Goal: Information Seeking & Learning: Learn about a topic

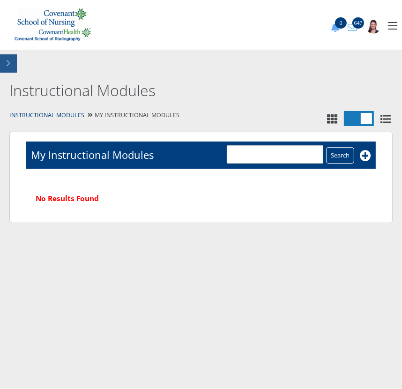
click at [14, 64] on button "button" at bounding box center [8, 63] width 17 height 18
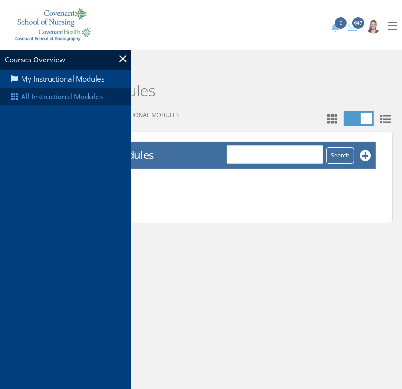
click at [51, 100] on link "All Instructional Modules" at bounding box center [65, 97] width 131 height 18
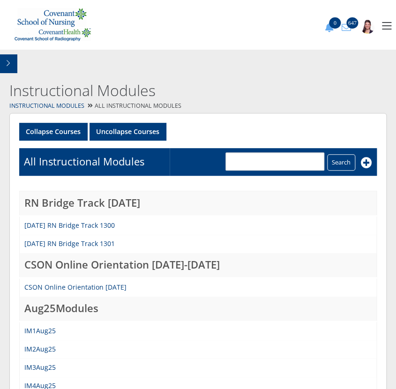
scroll to position [170, 0]
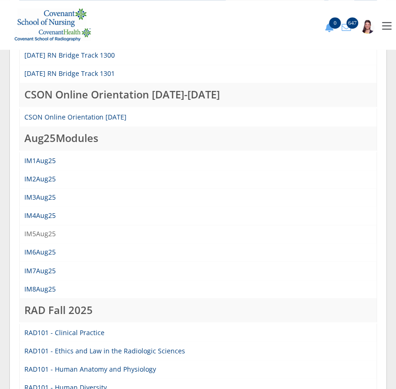
click at [42, 229] on link "IM5Aug25" at bounding box center [39, 233] width 31 height 9
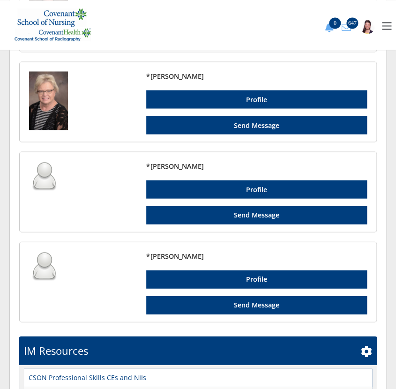
scroll to position [1373, 0]
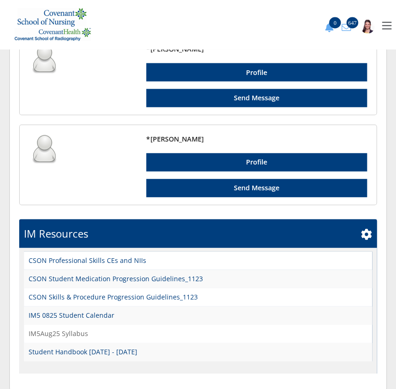
click at [47, 328] on link "IM5Aug25 Syllabus" at bounding box center [59, 333] width 60 height 10
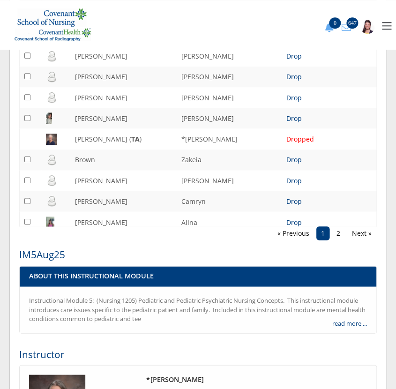
scroll to position [0, 0]
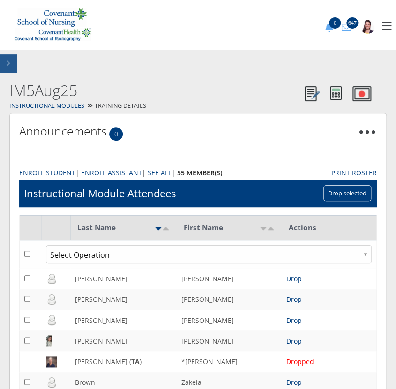
click at [11, 62] on button "button" at bounding box center [8, 63] width 17 height 18
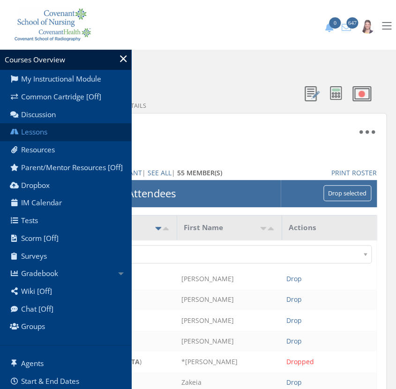
click at [54, 134] on link "Lessons" at bounding box center [65, 132] width 131 height 18
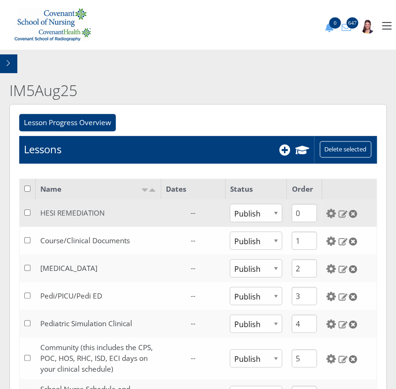
click at [78, 216] on link "HESI REMEDIATION" at bounding box center [72, 213] width 65 height 10
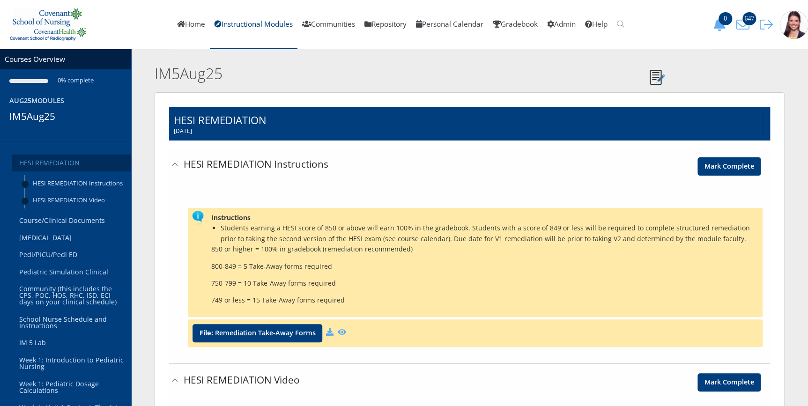
click at [60, 164] on link "HESI REMEDIATION" at bounding box center [71, 163] width 119 height 17
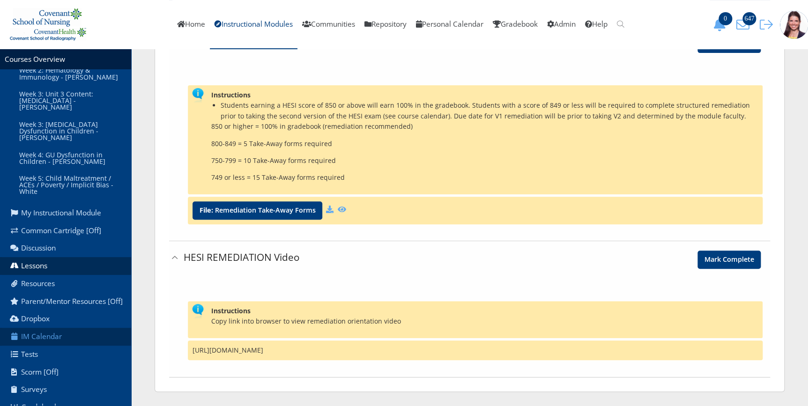
scroll to position [500, 0]
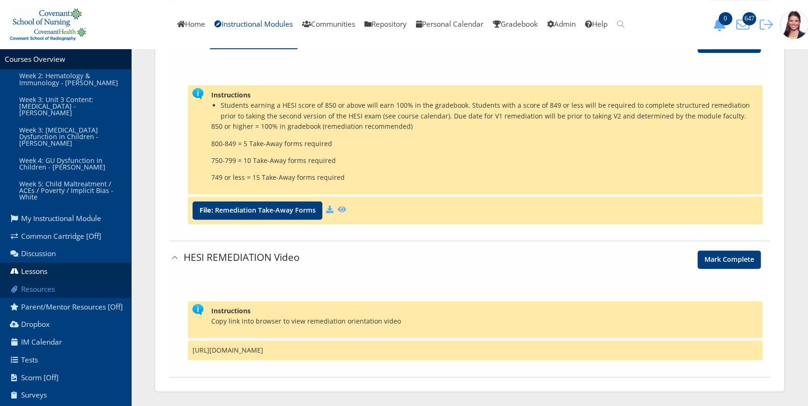
click at [30, 281] on link "Resources" at bounding box center [65, 290] width 131 height 18
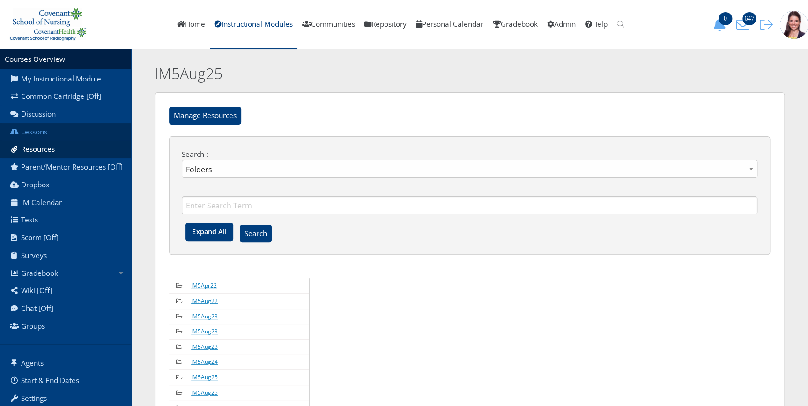
click at [39, 131] on link "Lessons" at bounding box center [65, 132] width 131 height 18
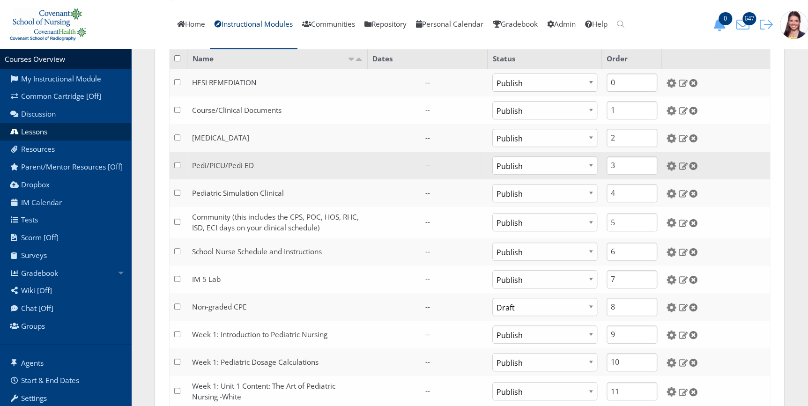
scroll to position [127, 0]
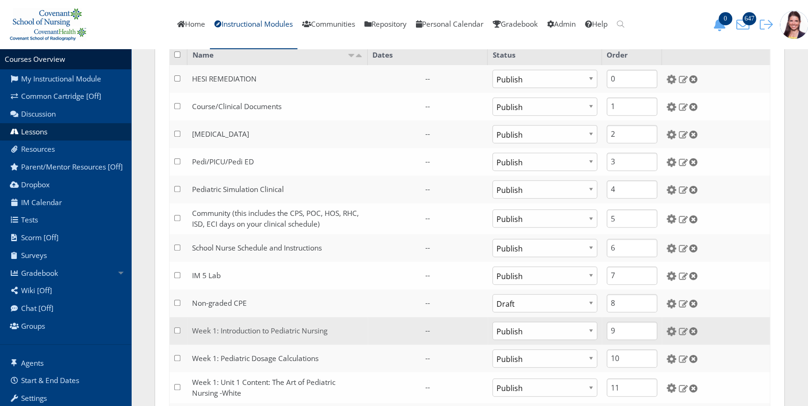
click at [217, 328] on link "Week 1: Introduction to Pediatric Nursing" at bounding box center [259, 331] width 135 height 10
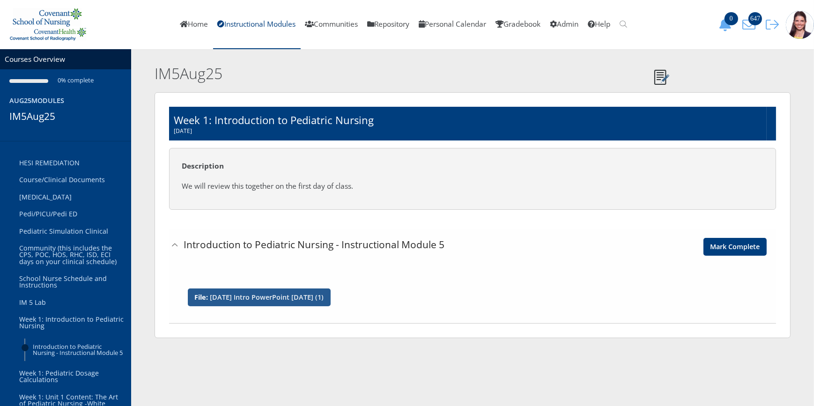
click at [272, 294] on link "8-7-25 Intro PowerPoint August 2025 (1)" at bounding box center [267, 297] width 114 height 7
click at [233, 24] on link "Instructional Modules" at bounding box center [257, 24] width 88 height 49
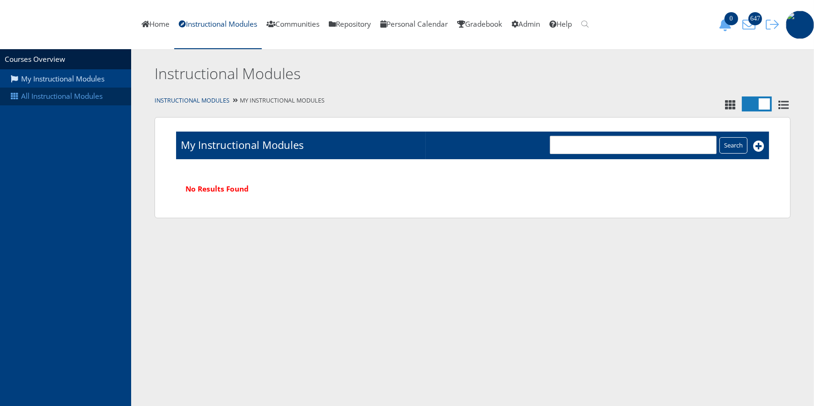
click at [90, 98] on link "All Instructional Modules" at bounding box center [65, 97] width 131 height 18
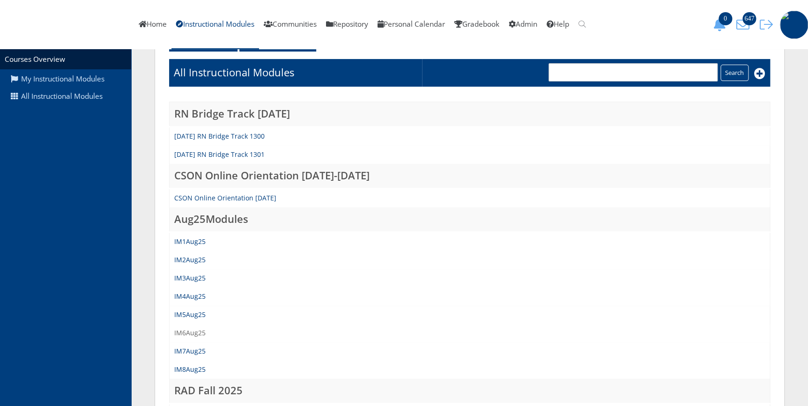
scroll to position [85, 0]
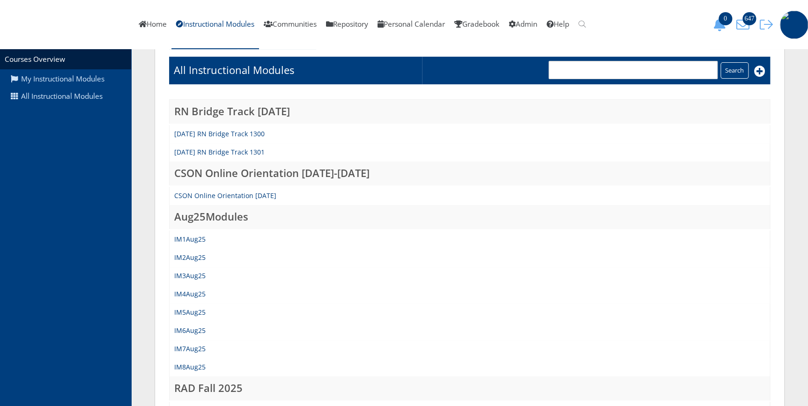
click at [190, 324] on td "IM6Aug25" at bounding box center [470, 331] width 601 height 18
click at [190, 329] on link "IM6Aug25" at bounding box center [189, 330] width 31 height 9
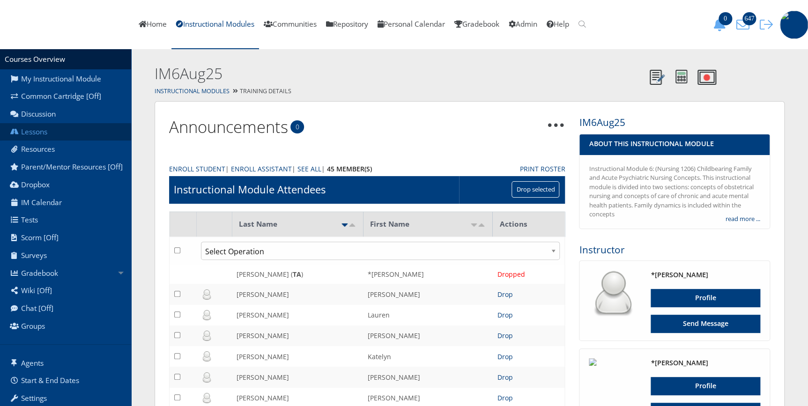
click at [40, 134] on link "Lessons" at bounding box center [65, 132] width 131 height 18
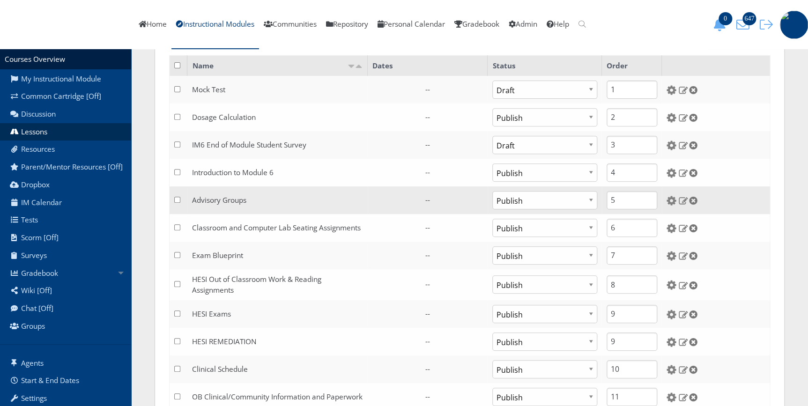
scroll to position [127, 0]
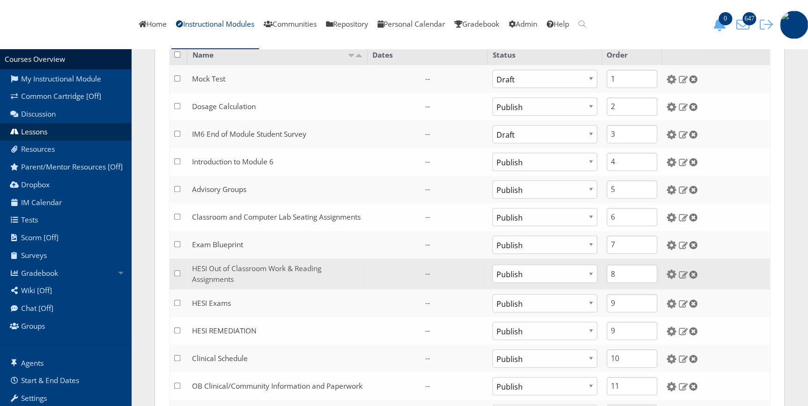
click at [238, 268] on link "HESI Out of Classroom Work & Reading Assignments" at bounding box center [256, 274] width 129 height 21
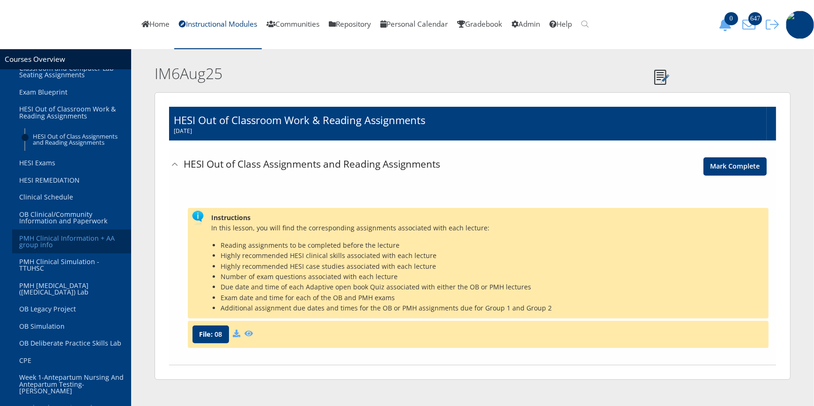
scroll to position [127, 0]
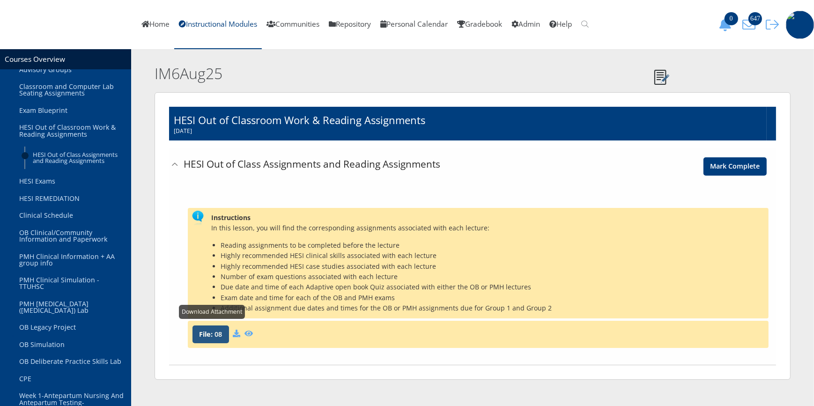
click at [206, 337] on b "File:" at bounding box center [206, 334] width 14 height 9
click at [238, 334] on icon at bounding box center [236, 333] width 7 height 7
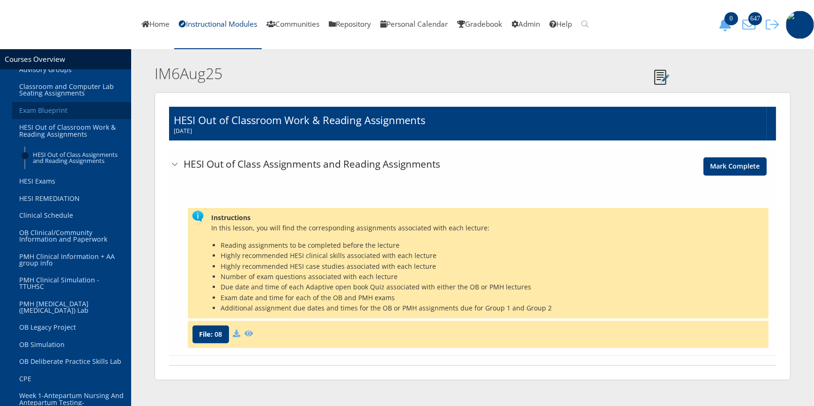
scroll to position [0, 0]
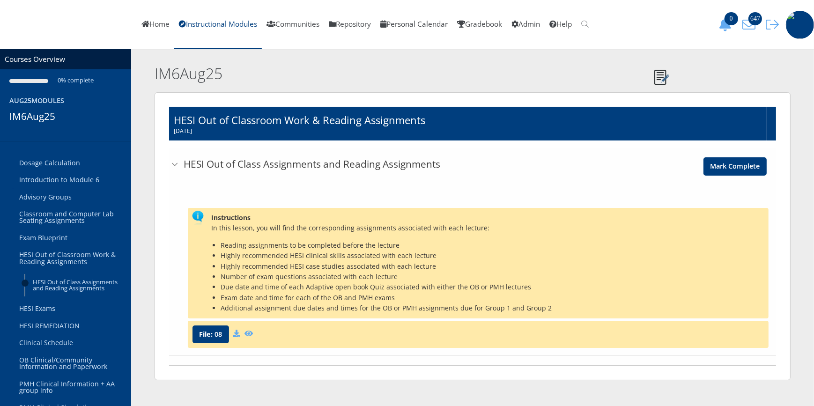
click at [175, 164] on link "HESI Out of Class Assignments and Reading Assignments" at bounding box center [422, 165] width 506 height 34
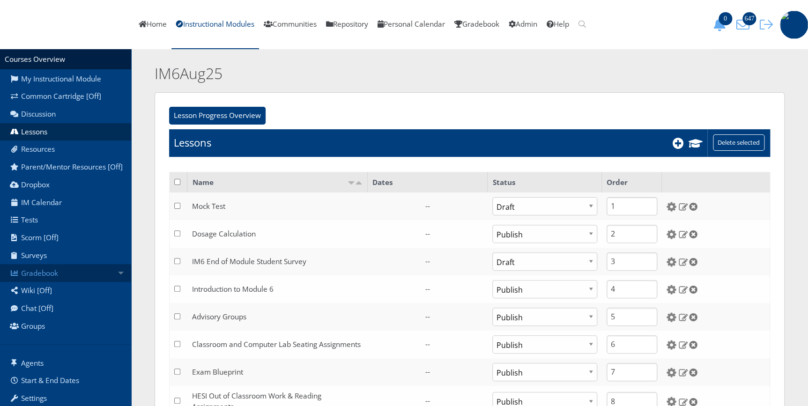
click at [40, 282] on link "Gradebook" at bounding box center [65, 273] width 131 height 18
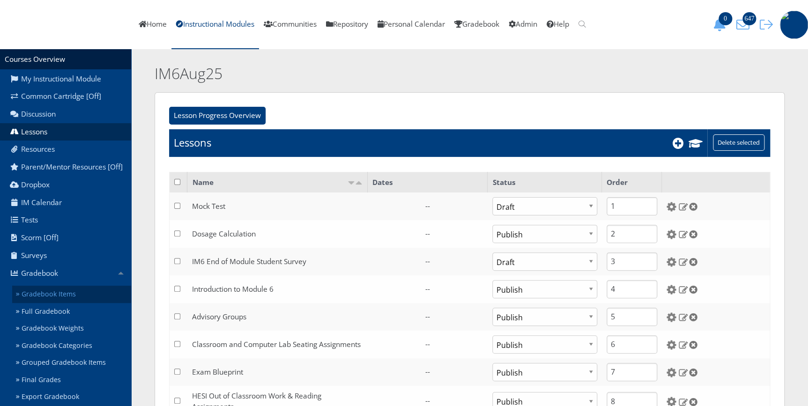
click at [40, 298] on link "Gradebook Items" at bounding box center [71, 294] width 119 height 17
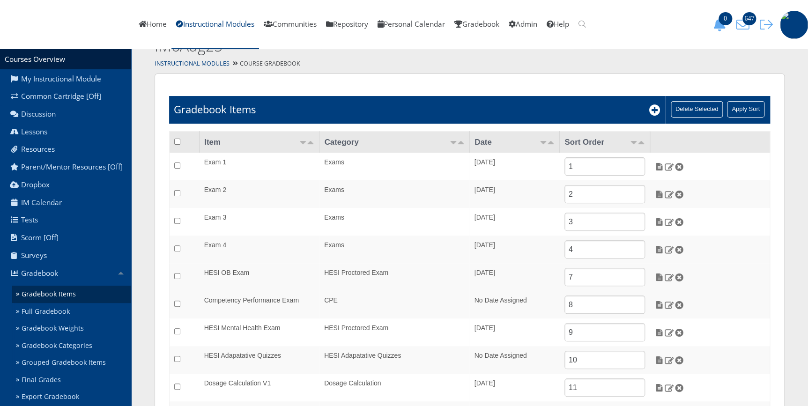
scroll to position [42, 0]
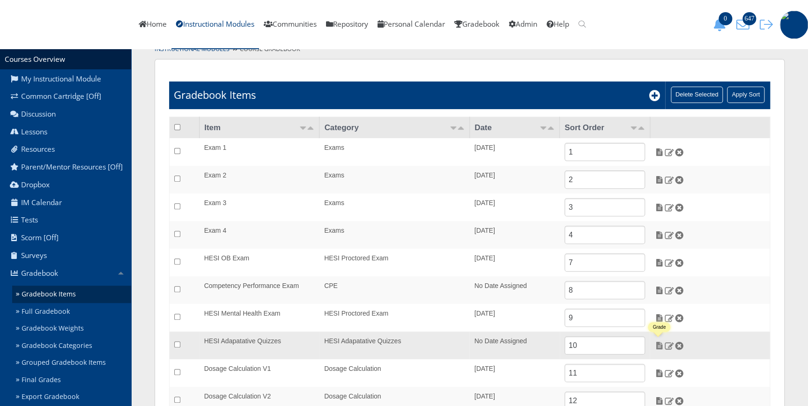
click at [659, 346] on img at bounding box center [660, 346] width 10 height 8
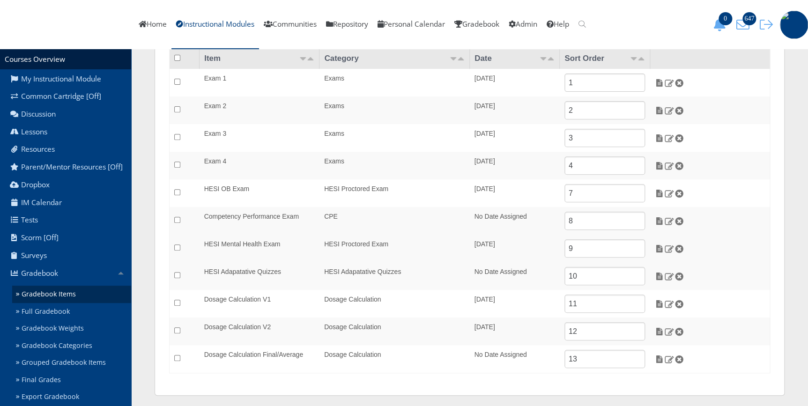
scroll to position [115, 0]
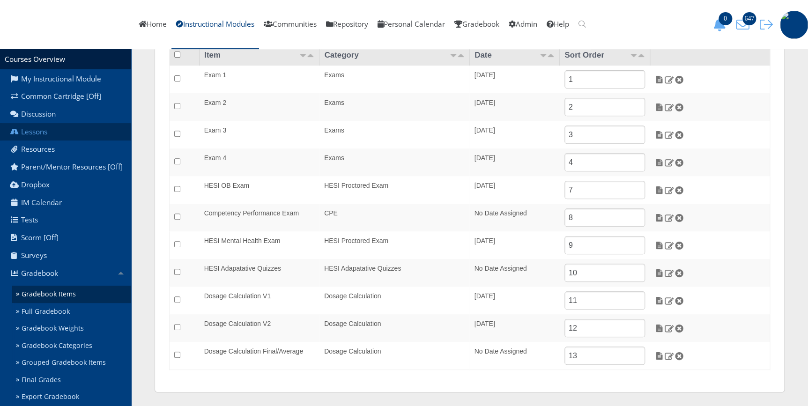
click at [32, 134] on link "Lessons" at bounding box center [65, 132] width 131 height 18
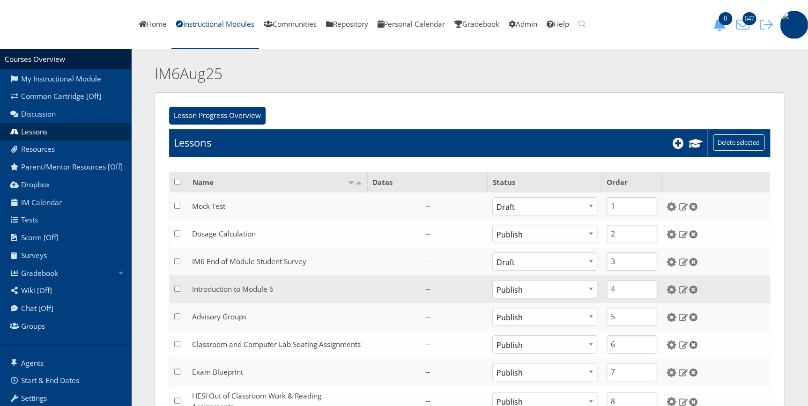
click at [248, 287] on link "Introduction to Module 6" at bounding box center [233, 289] width 82 height 10
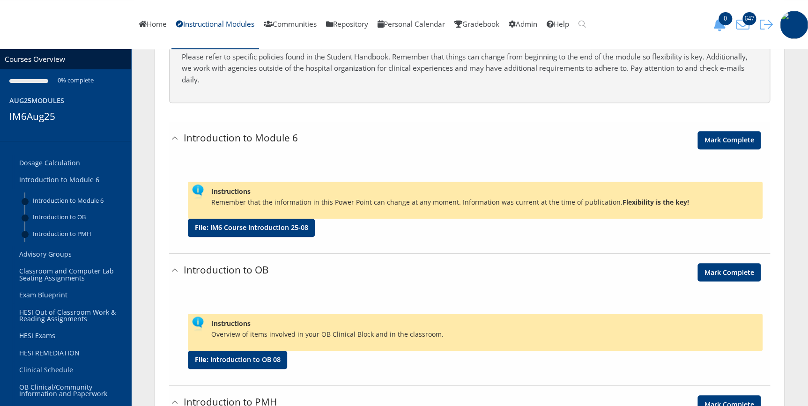
scroll to position [255, 0]
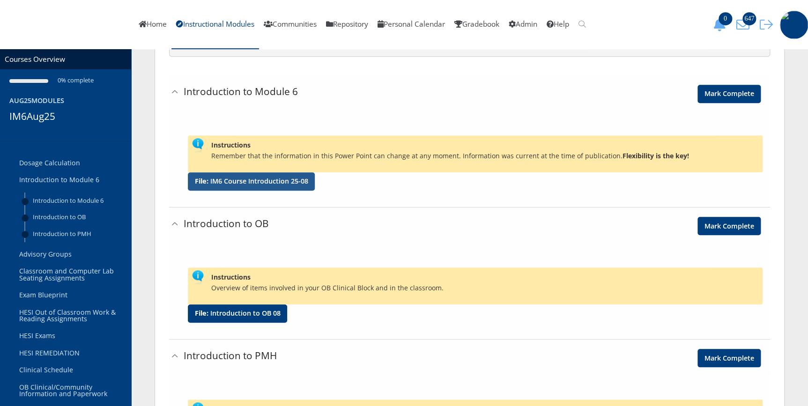
click at [256, 188] on div "File: IM6 Course Introduction 25-08" at bounding box center [251, 181] width 127 height 18
click at [258, 185] on link "IM6 Course Introduction 25-08" at bounding box center [259, 181] width 98 height 7
click at [256, 23] on link "Instructional Modules" at bounding box center [215, 24] width 88 height 49
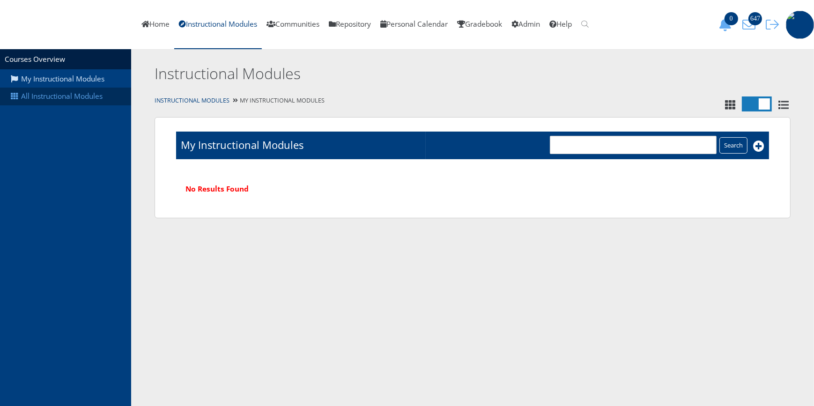
click at [66, 93] on link "All Instructional Modules" at bounding box center [65, 97] width 131 height 18
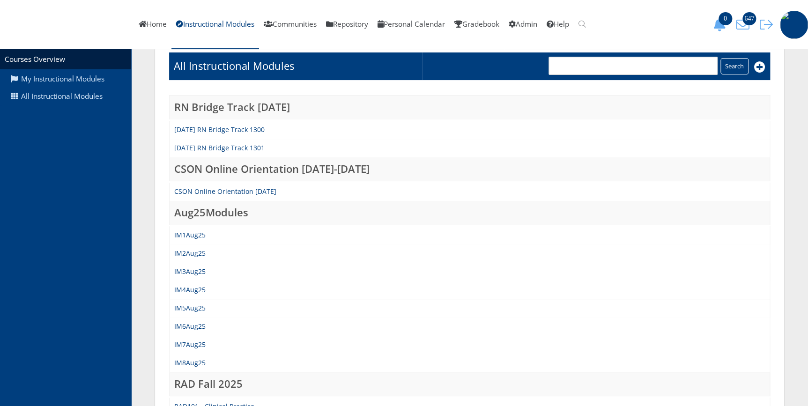
scroll to position [127, 0]
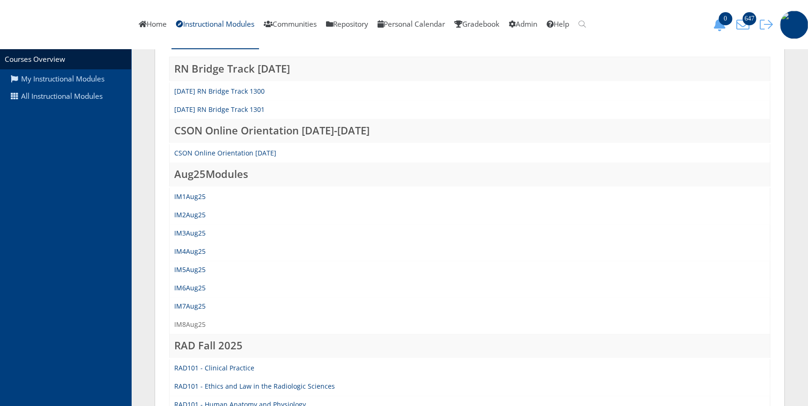
click at [187, 320] on link "IM8Aug25" at bounding box center [189, 324] width 31 height 9
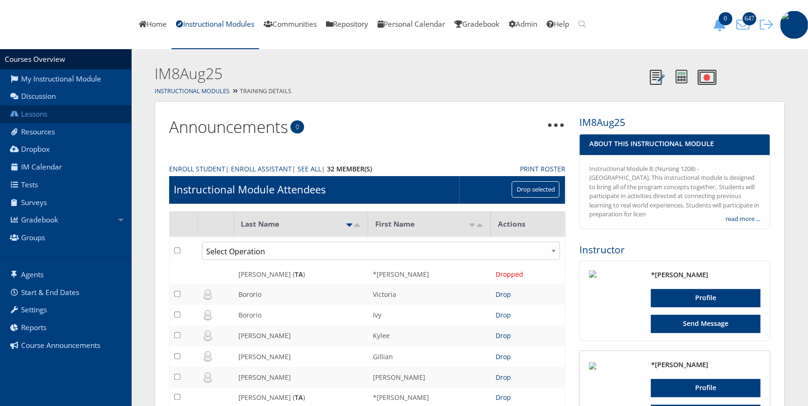
click at [37, 112] on link "Lessons" at bounding box center [65, 114] width 131 height 18
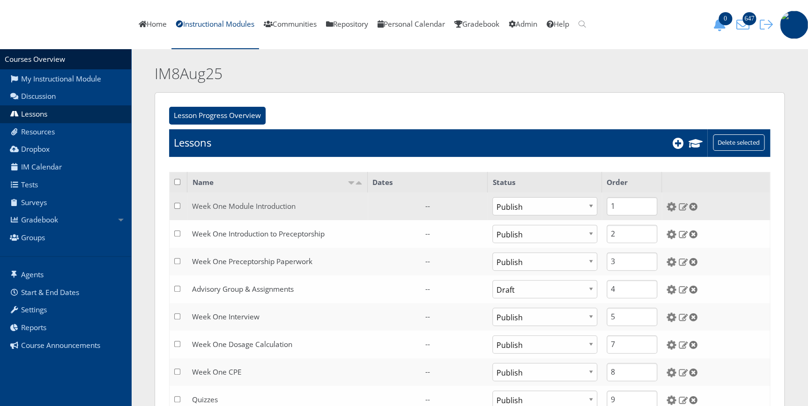
click at [267, 209] on link "Week One Module Introduction" at bounding box center [244, 206] width 104 height 10
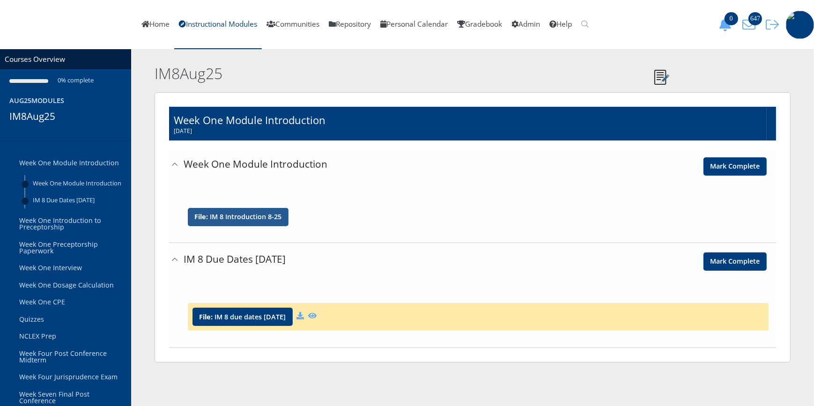
click at [258, 212] on div "File: IM 8 Introduction 8-25" at bounding box center [238, 217] width 101 height 18
click at [246, 215] on link "IM 8 Introduction 8-25" at bounding box center [246, 217] width 72 height 7
click at [237, 25] on link "Instructional Modules" at bounding box center [218, 24] width 88 height 49
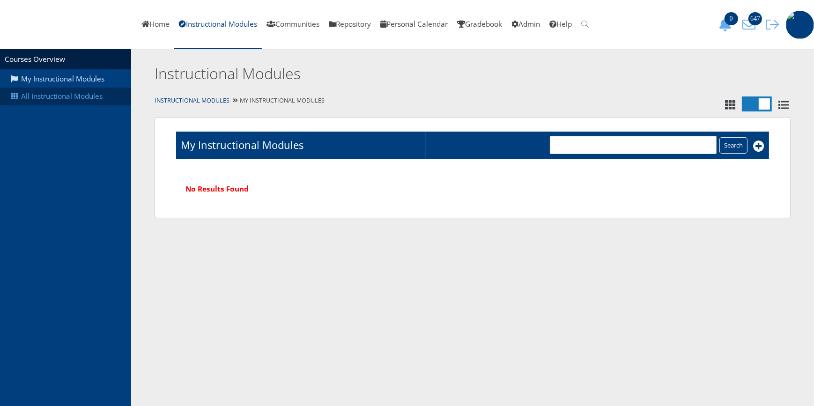
click at [56, 97] on link "All Instructional Modules" at bounding box center [65, 97] width 131 height 18
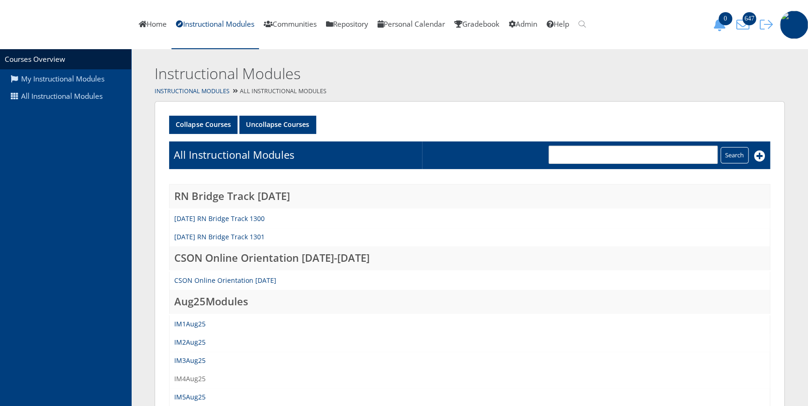
click at [189, 377] on link "IM4Aug25" at bounding box center [189, 378] width 31 height 9
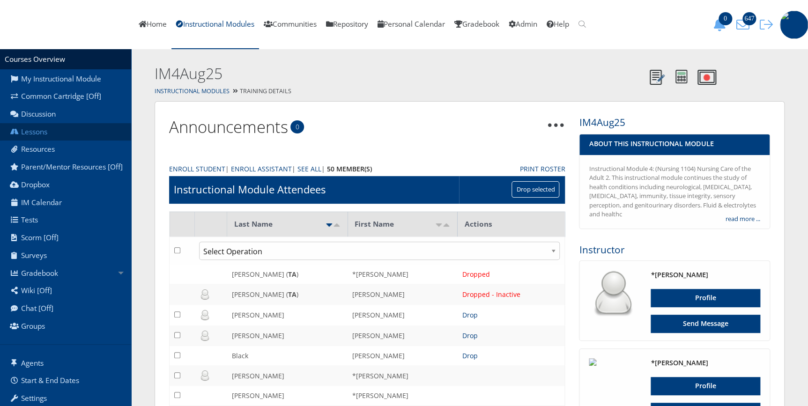
click at [38, 131] on link "Lessons" at bounding box center [65, 132] width 131 height 18
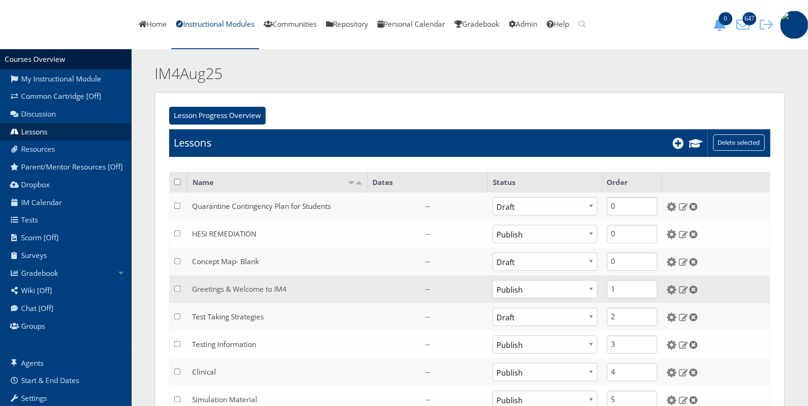
click at [234, 289] on link "Greetings & Welcome to IM4" at bounding box center [239, 289] width 95 height 10
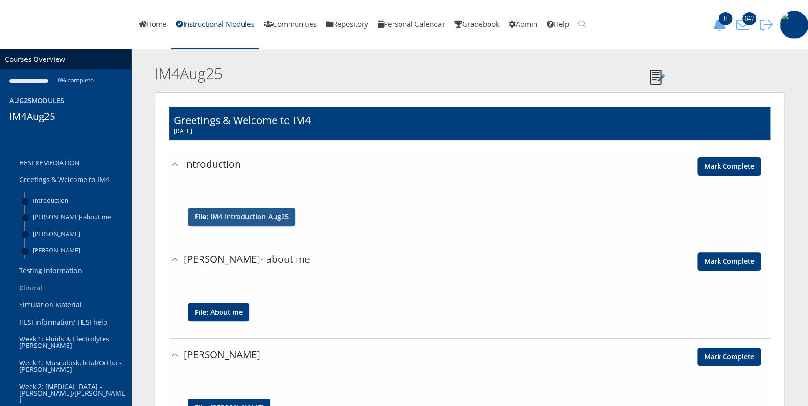
click at [227, 219] on link "IM4_Introduction_Aug25" at bounding box center [249, 217] width 78 height 7
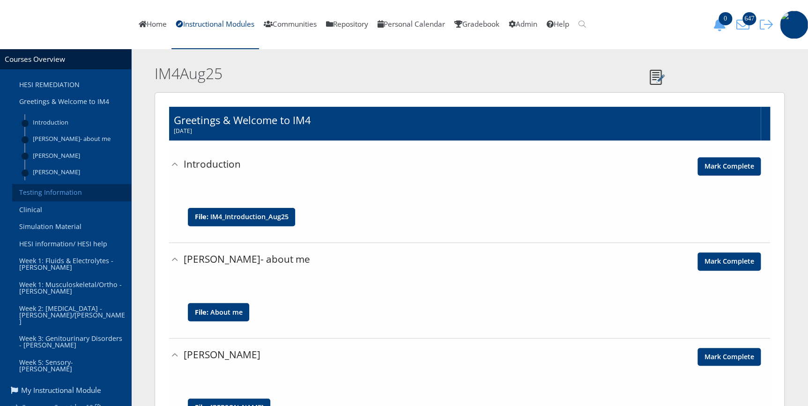
scroll to position [85, 0]
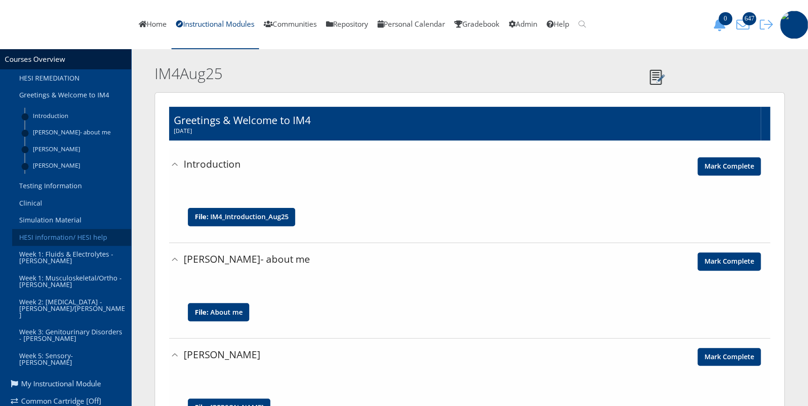
click at [36, 235] on link "HESI information/ HESI help" at bounding box center [71, 237] width 119 height 17
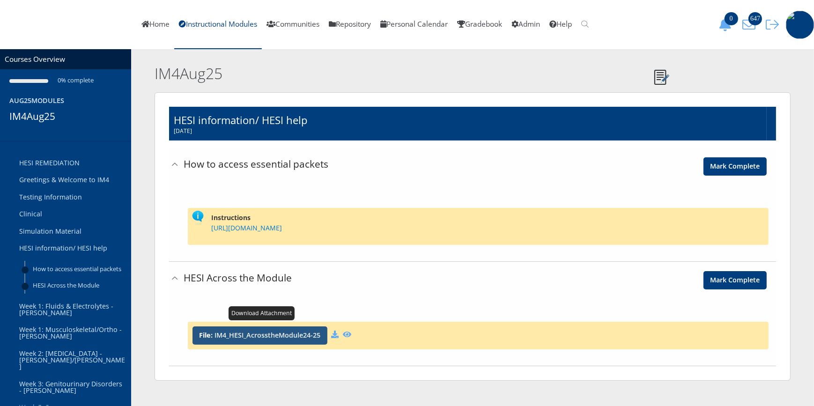
click at [277, 335] on link "IM4_HESI_AcrosstheModule24-25" at bounding box center [268, 335] width 106 height 7
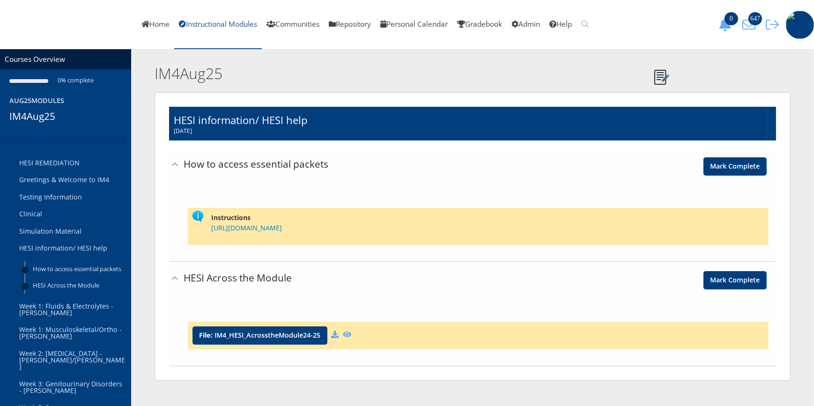
click at [246, 21] on link "Instructional Modules" at bounding box center [218, 24] width 88 height 49
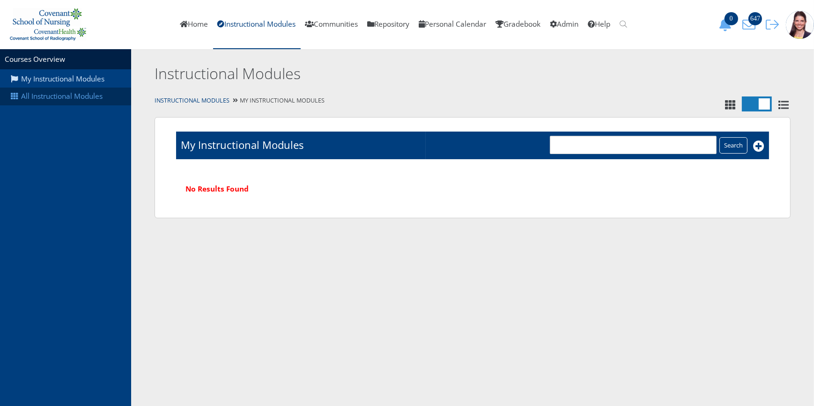
click at [38, 97] on link "All Instructional Modules" at bounding box center [65, 97] width 131 height 18
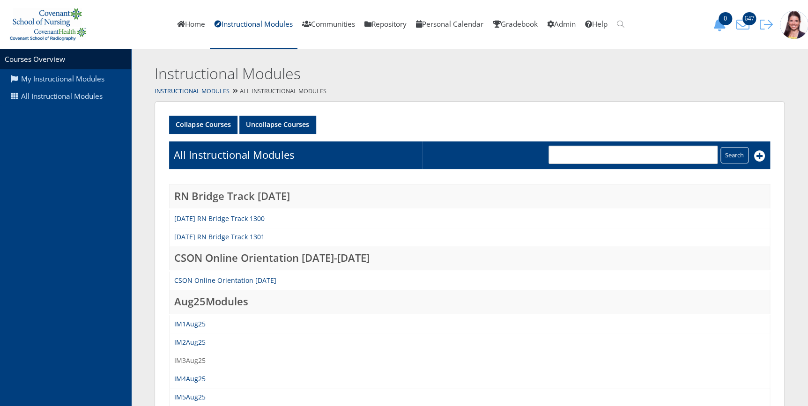
click at [194, 356] on link "IM3Aug25" at bounding box center [189, 360] width 31 height 9
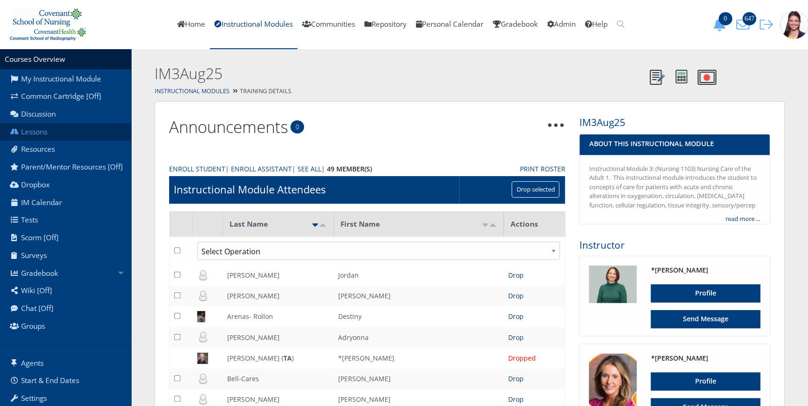
click at [46, 135] on link "Lessons" at bounding box center [65, 132] width 131 height 18
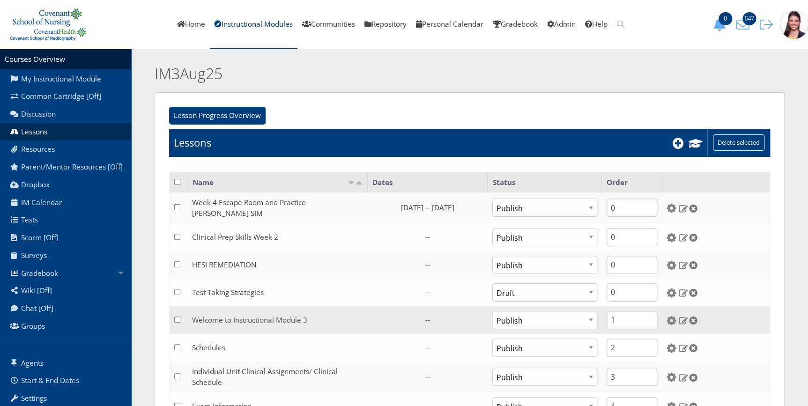
click at [223, 315] on link "Welcome to Instructional Module 3" at bounding box center [249, 320] width 115 height 10
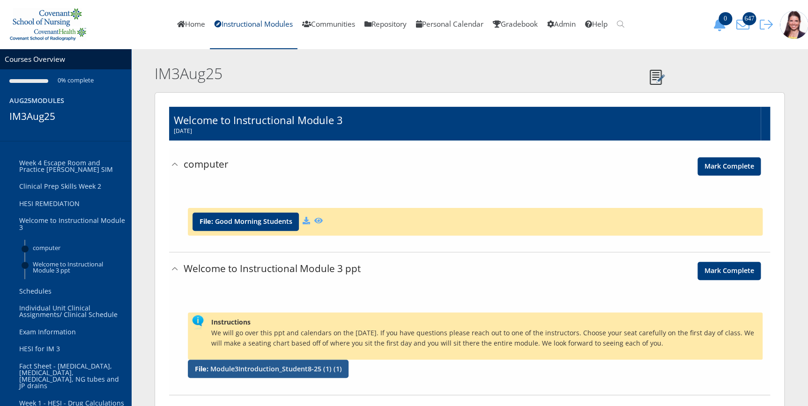
click at [249, 371] on link "Module3Introduction_Student8-25 (1) (1)" at bounding box center [276, 369] width 132 height 7
